Goal: Use online tool/utility: Utilize a website feature to perform a specific function

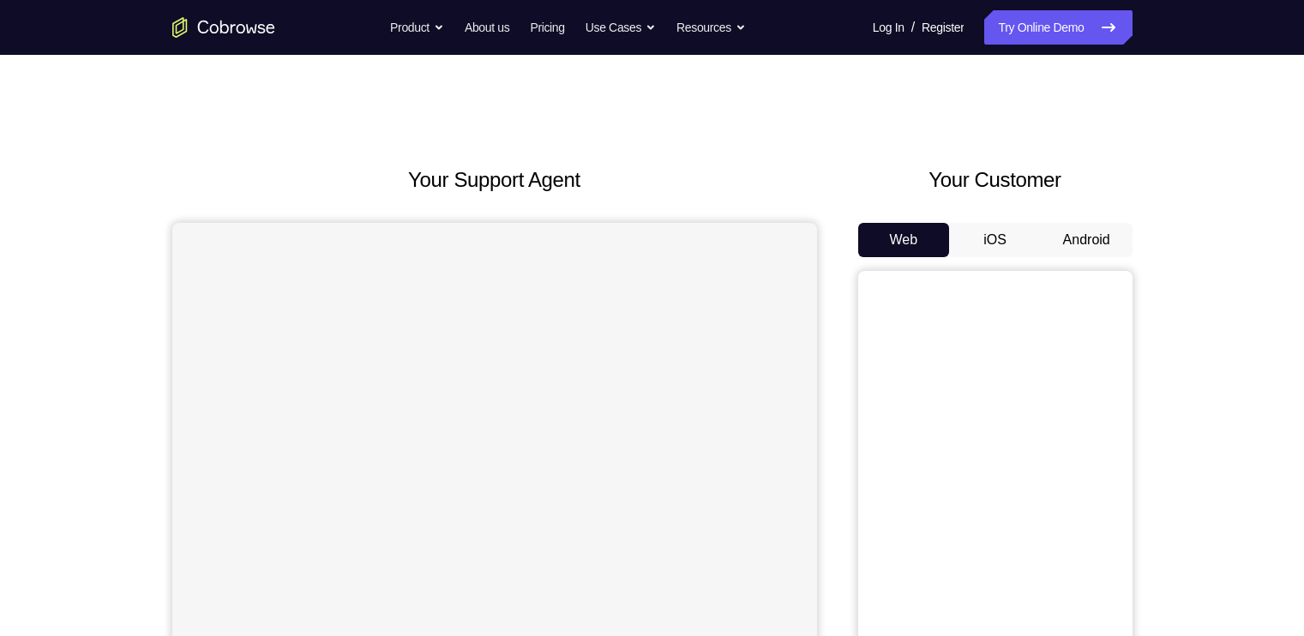
click at [1092, 235] on button "Android" at bounding box center [1087, 240] width 92 height 34
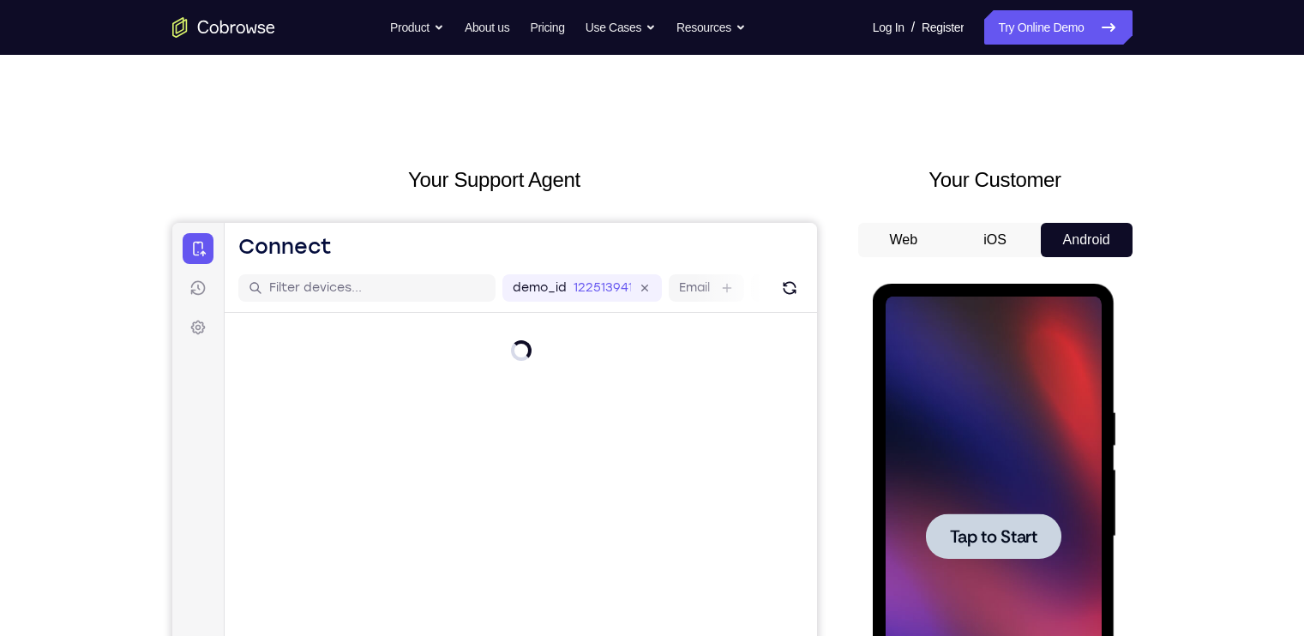
click at [932, 516] on div at bounding box center [993, 536] width 135 height 45
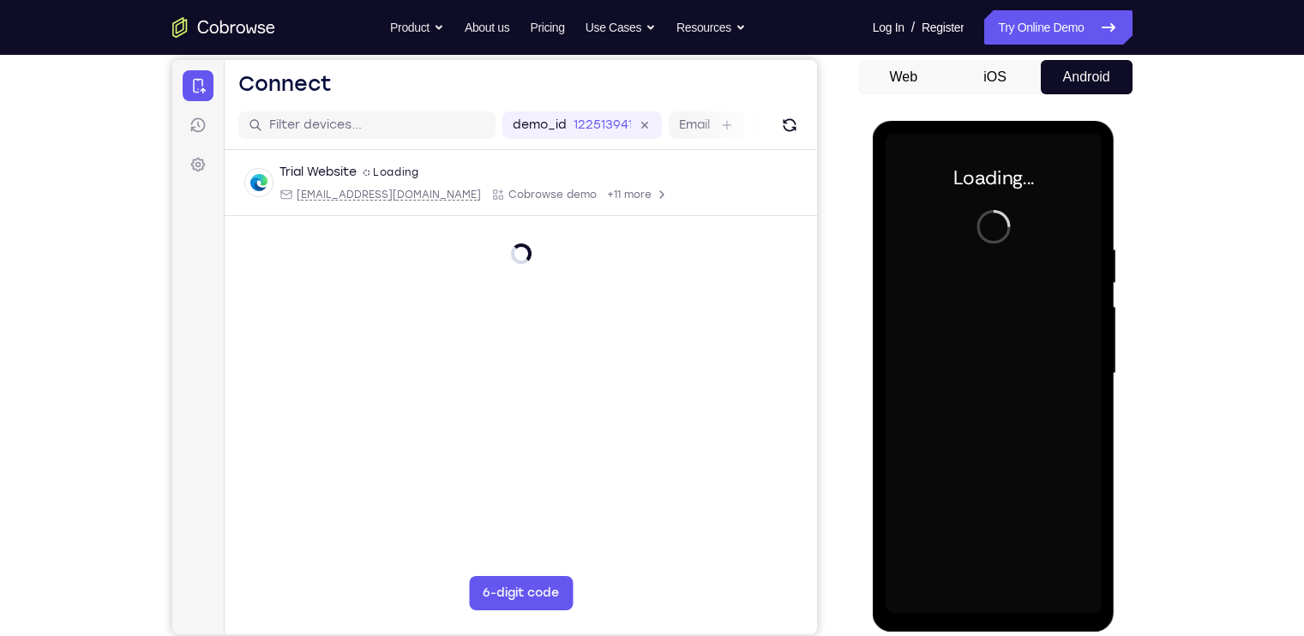
scroll to position [184, 0]
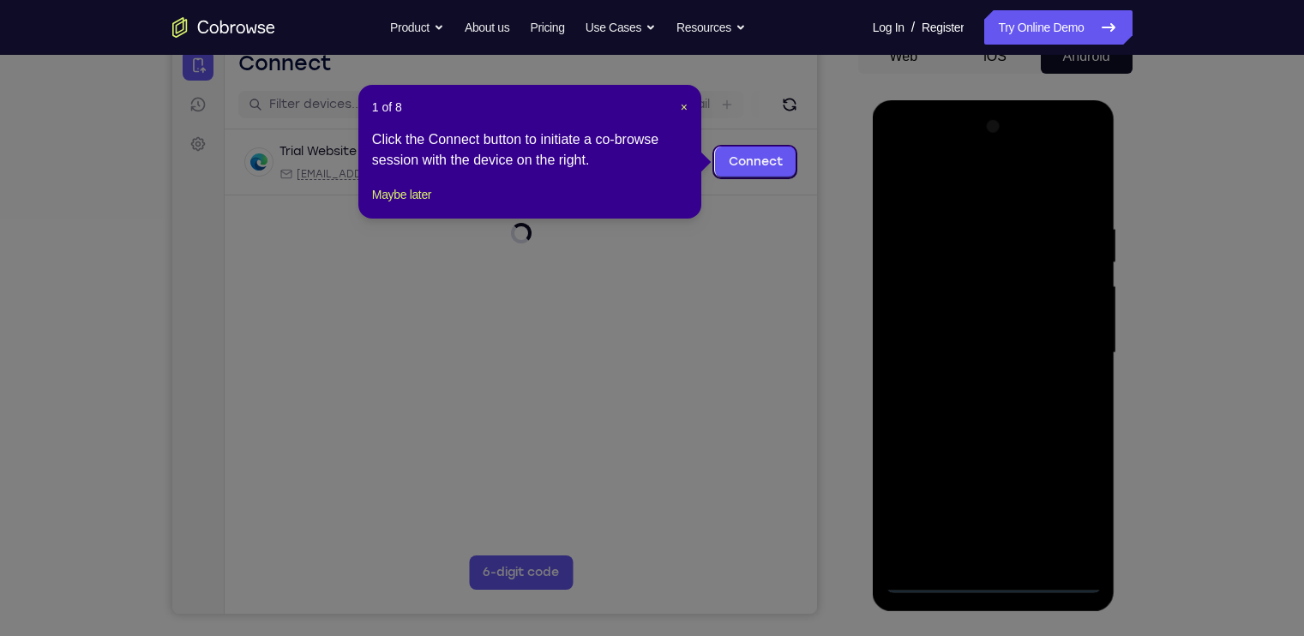
click at [984, 382] on icon at bounding box center [660, 318] width 1321 height 636
click at [381, 205] on button "Maybe later" at bounding box center [401, 194] width 59 height 21
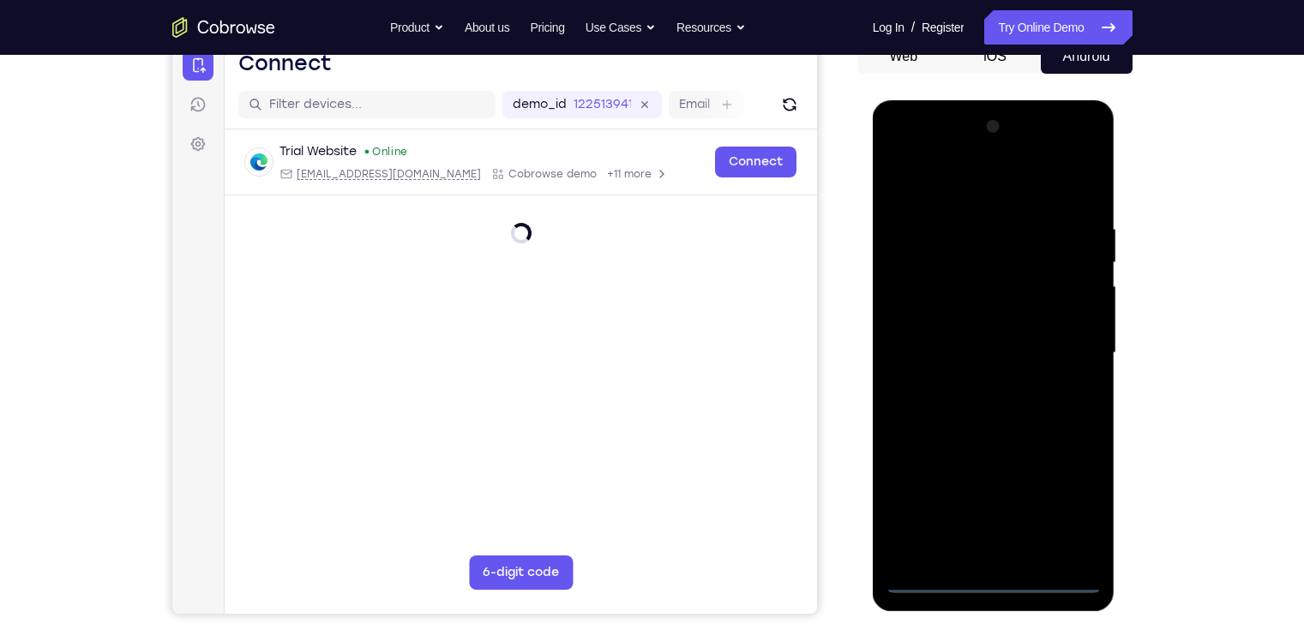
click at [996, 575] on div at bounding box center [994, 353] width 216 height 480
click at [996, 582] on div at bounding box center [994, 353] width 216 height 480
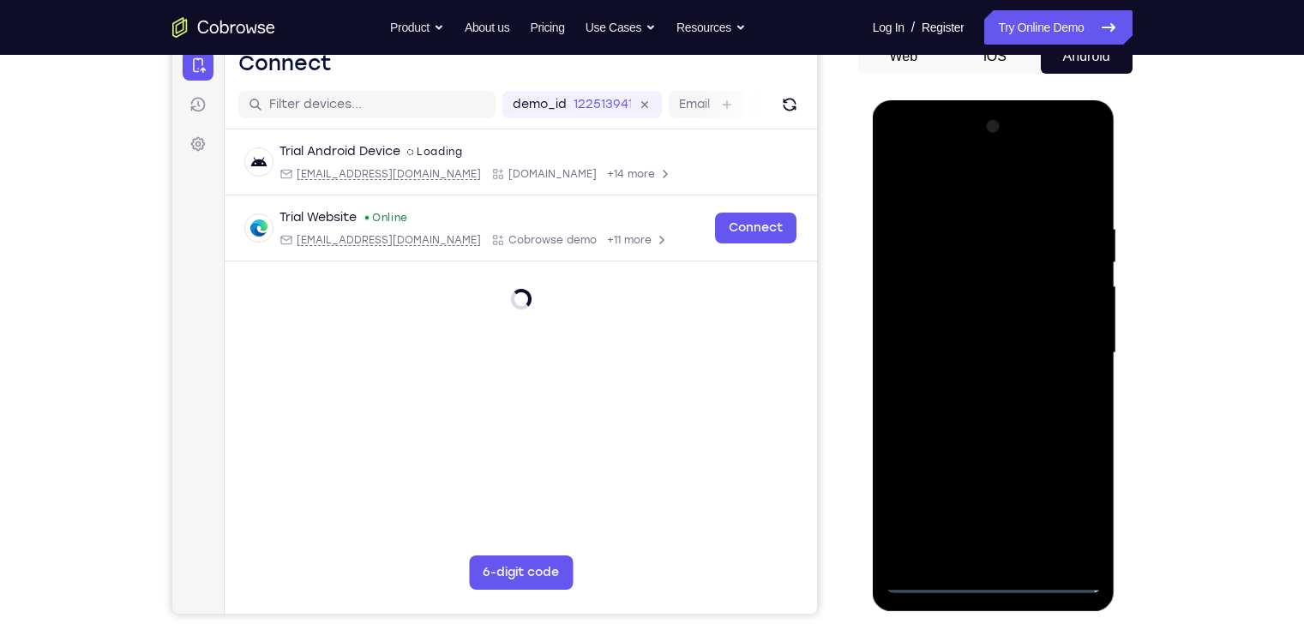
scroll to position [187, 0]
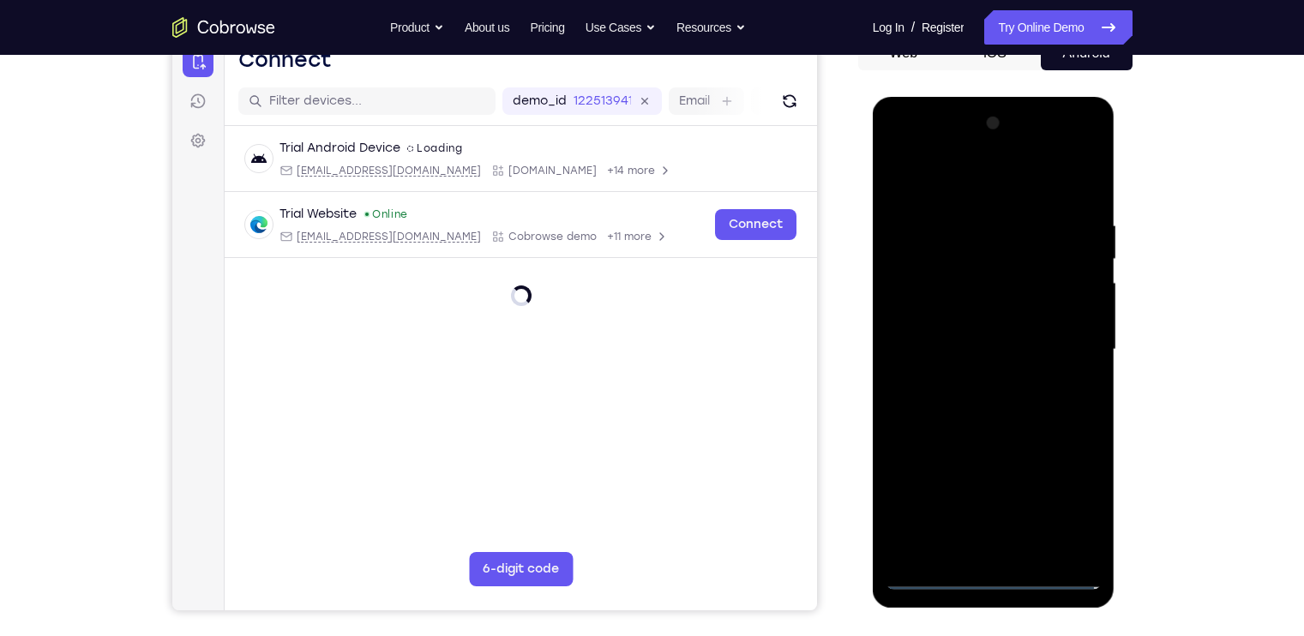
click at [1074, 496] on div at bounding box center [994, 350] width 216 height 480
click at [962, 183] on div at bounding box center [994, 350] width 216 height 480
click at [1070, 347] on div at bounding box center [994, 350] width 216 height 480
